Goal: Obtain resource: Obtain resource

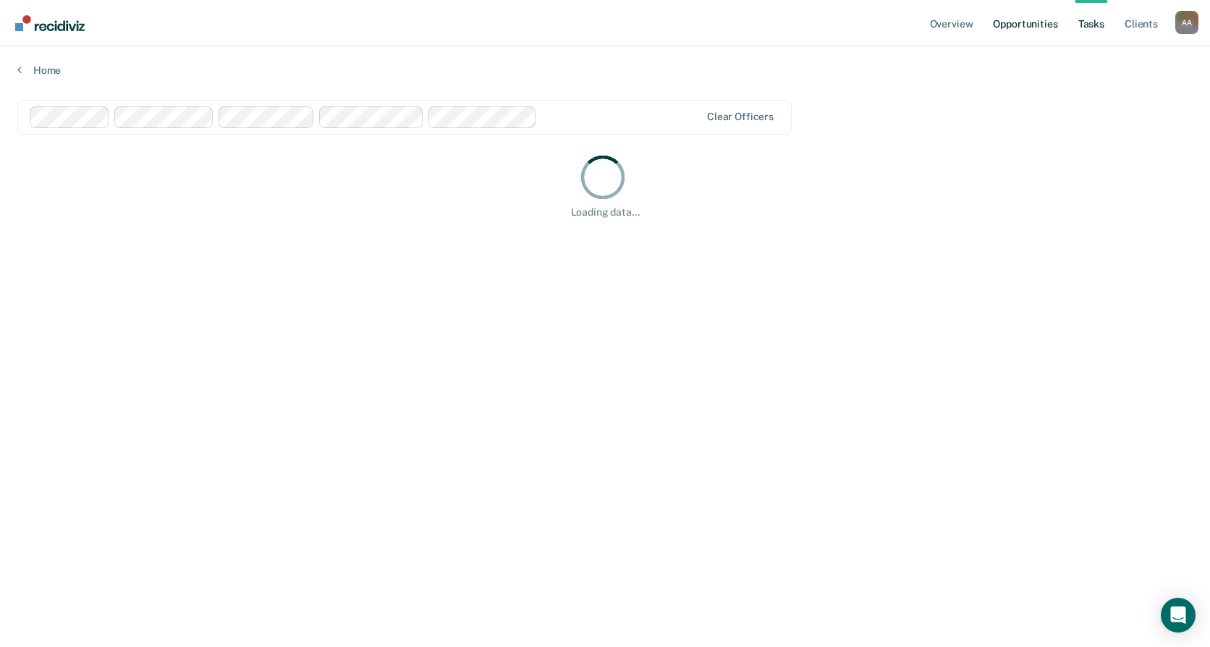
click at [1031, 20] on link "Opportunities" at bounding box center [1025, 23] width 70 height 46
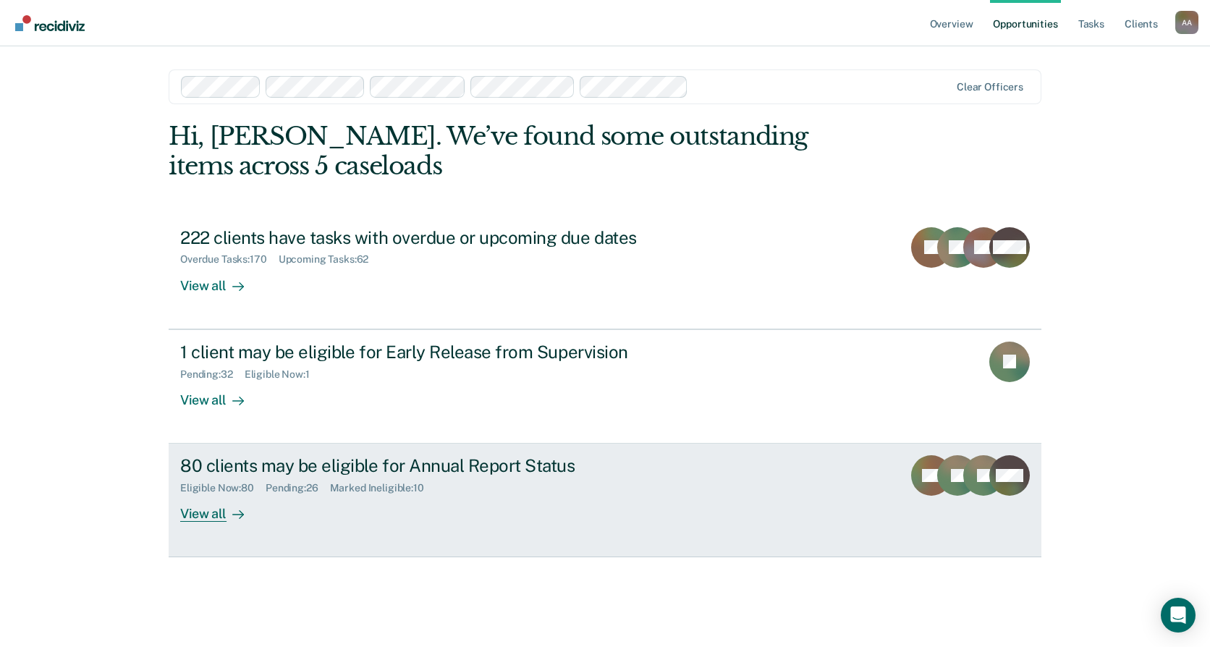
click at [968, 455] on icon "JL" at bounding box center [983, 475] width 41 height 41
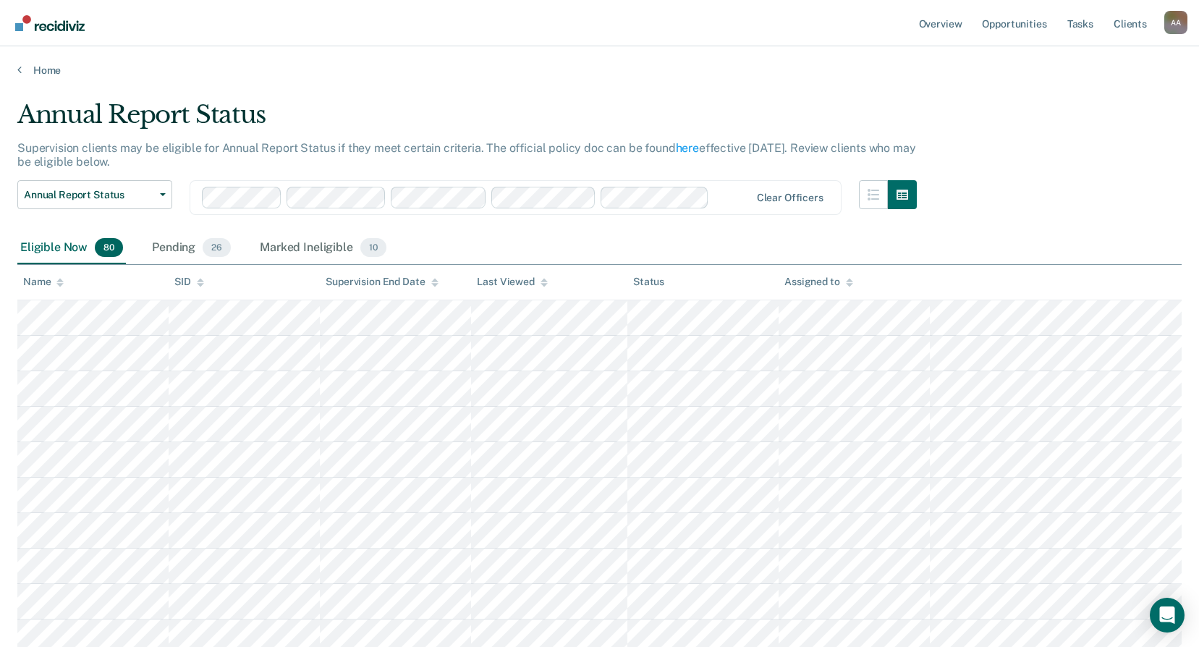
click at [848, 285] on icon at bounding box center [849, 285] width 7 height 4
click at [1087, 25] on link "Tasks" at bounding box center [1081, 23] width 32 height 46
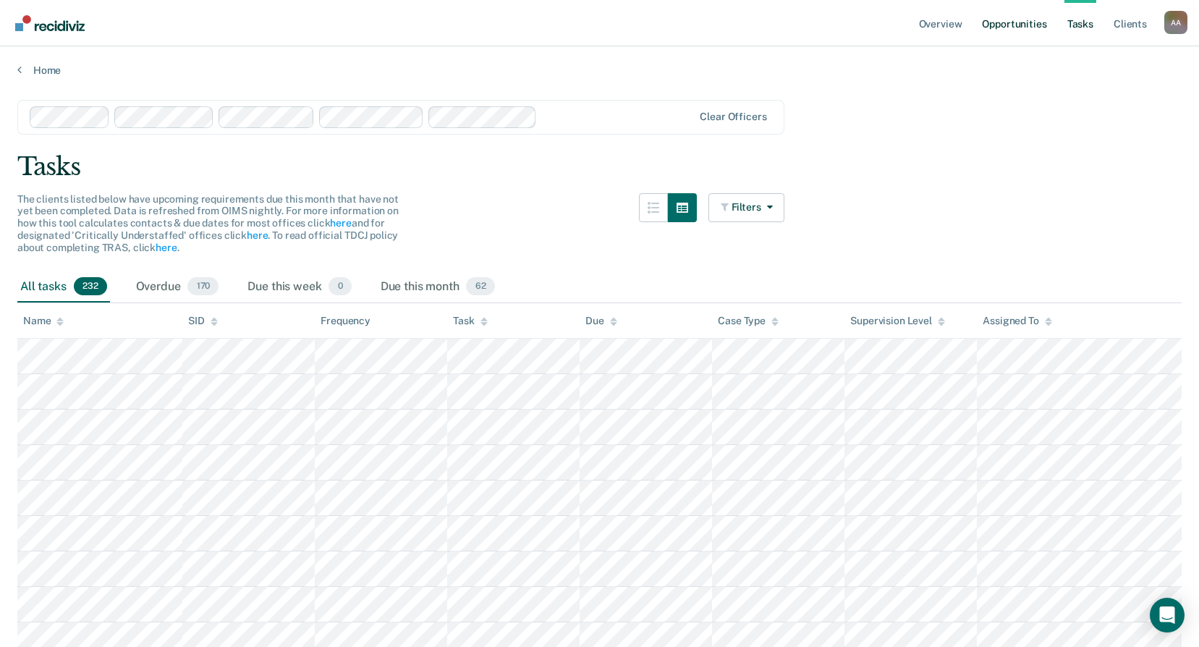
click at [1031, 26] on link "Opportunities" at bounding box center [1014, 23] width 70 height 46
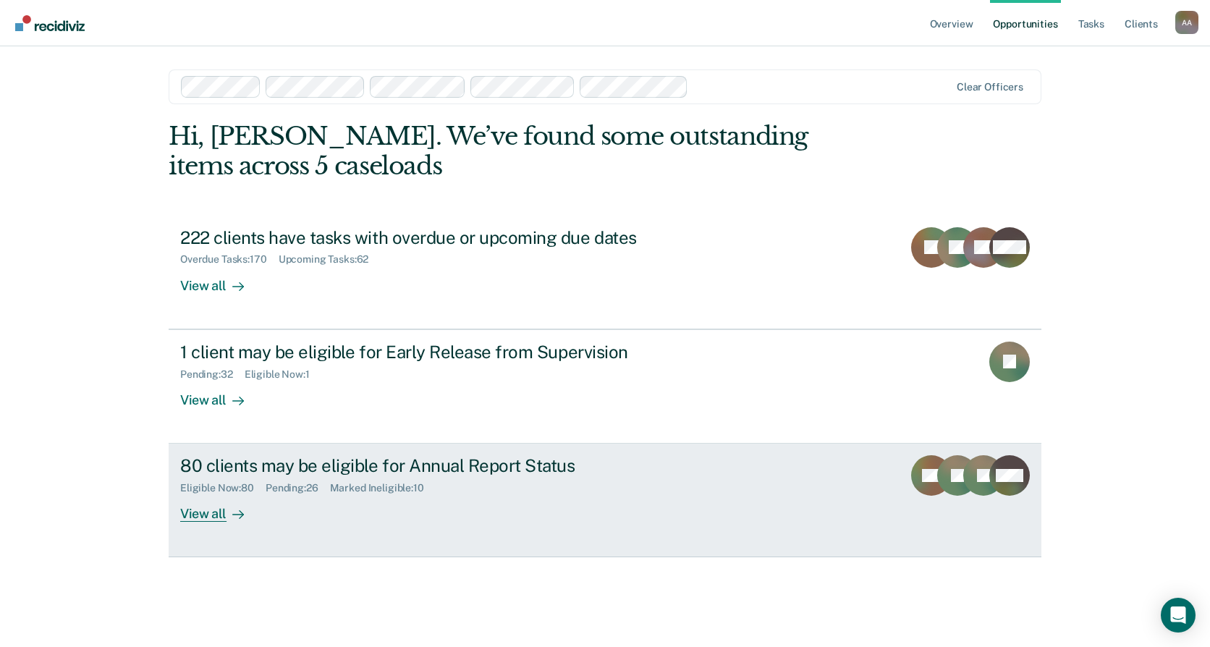
click at [244, 471] on div "80 clients may be eligible for Annual Report Status" at bounding box center [434, 465] width 508 height 21
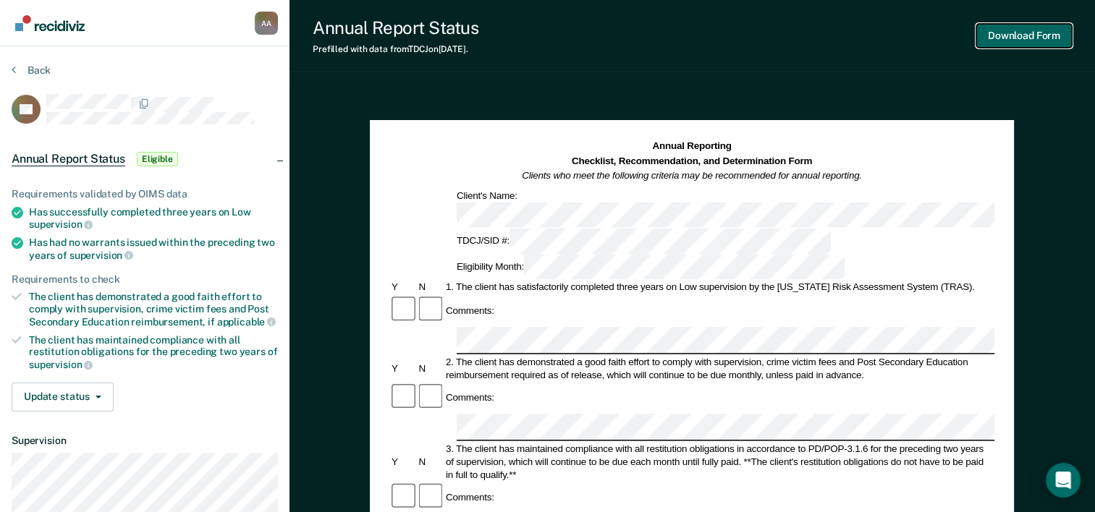
click at [1025, 41] on button "Download Form" at bounding box center [1024, 36] width 96 height 24
